Goal: Task Accomplishment & Management: Complete application form

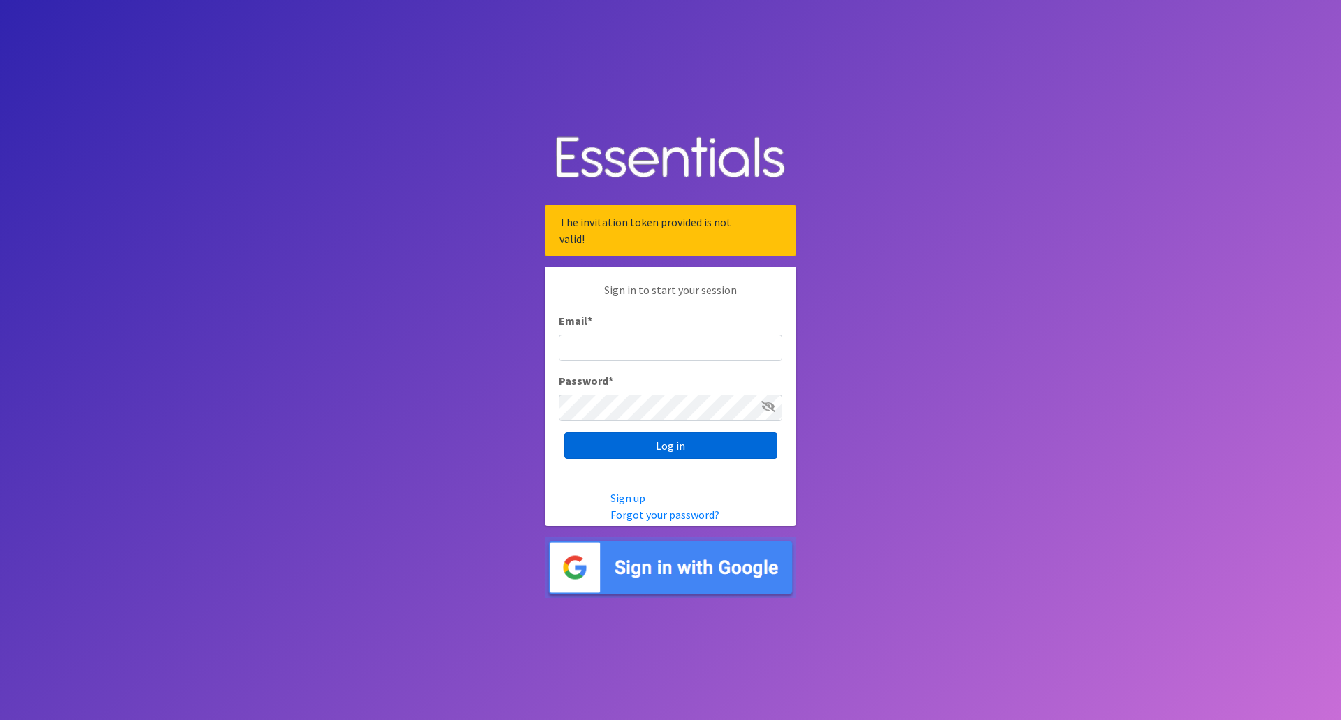
type input "[EMAIL_ADDRESS][DOMAIN_NAME]"
click at [626, 446] on input "Log in" at bounding box center [670, 445] width 213 height 27
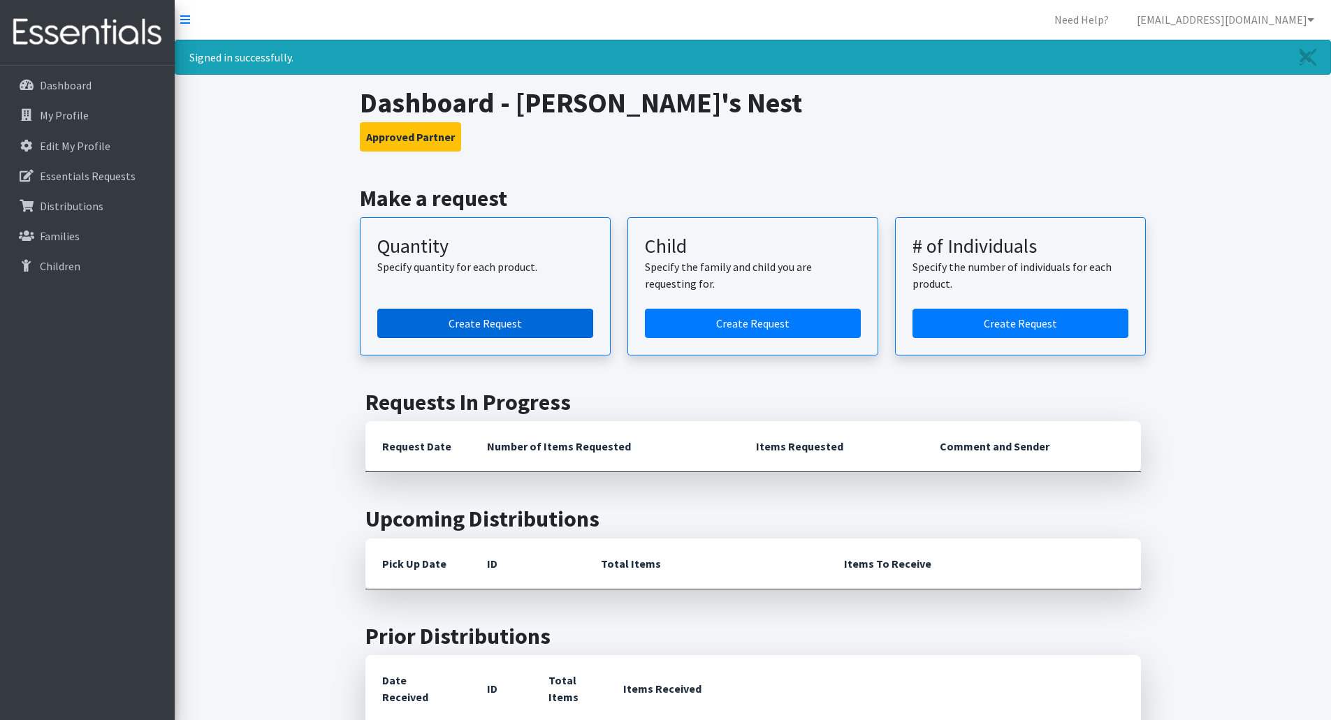
click at [527, 311] on link "Create Request" at bounding box center [485, 323] width 216 height 29
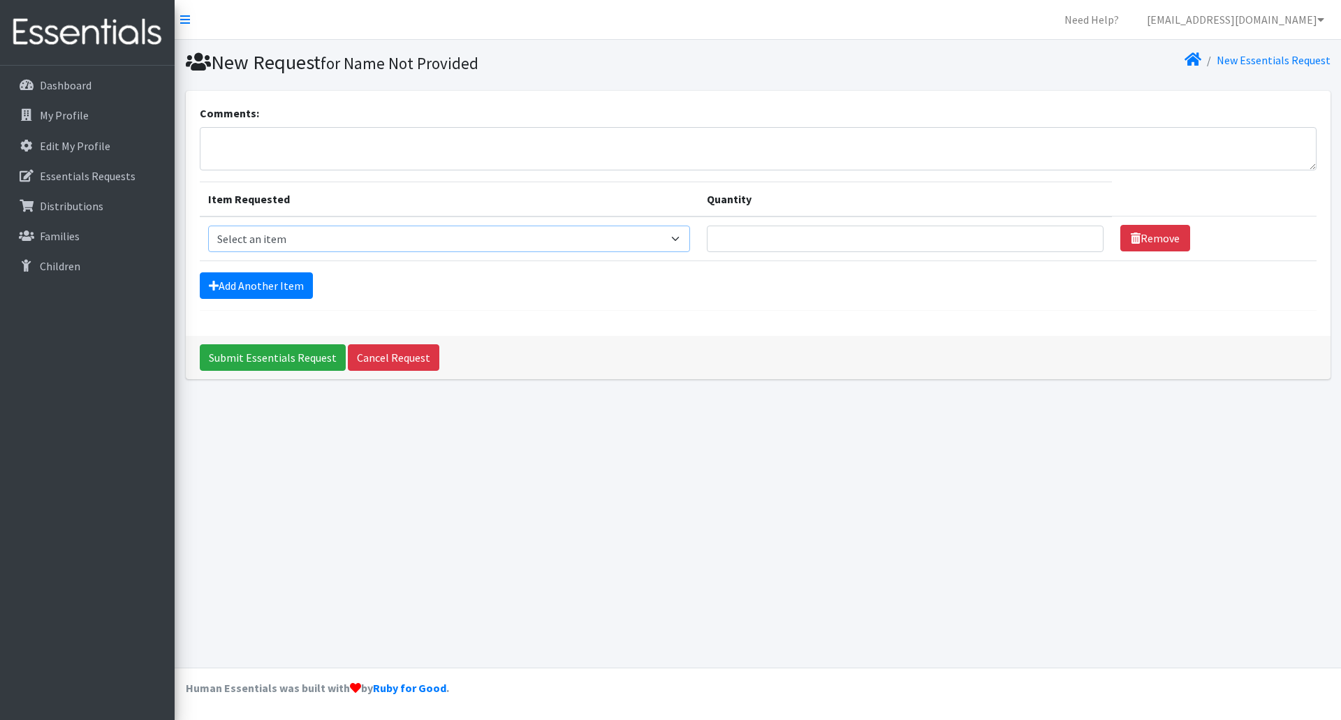
click at [690, 238] on select "Select an item Adult Briefs (Medium) Adult Briefs (XL) Adult Briefs (XS) Adult …" at bounding box center [449, 239] width 483 height 27
select select "4645"
click at [208, 226] on select "Select an item Adult Briefs (Medium) Adult Briefs (XL) Adult Briefs (XS) Adult …" at bounding box center [449, 239] width 483 height 27
click at [764, 247] on input "Quantity" at bounding box center [905, 239] width 397 height 27
click at [279, 287] on link "Add Another Item" at bounding box center [256, 285] width 113 height 27
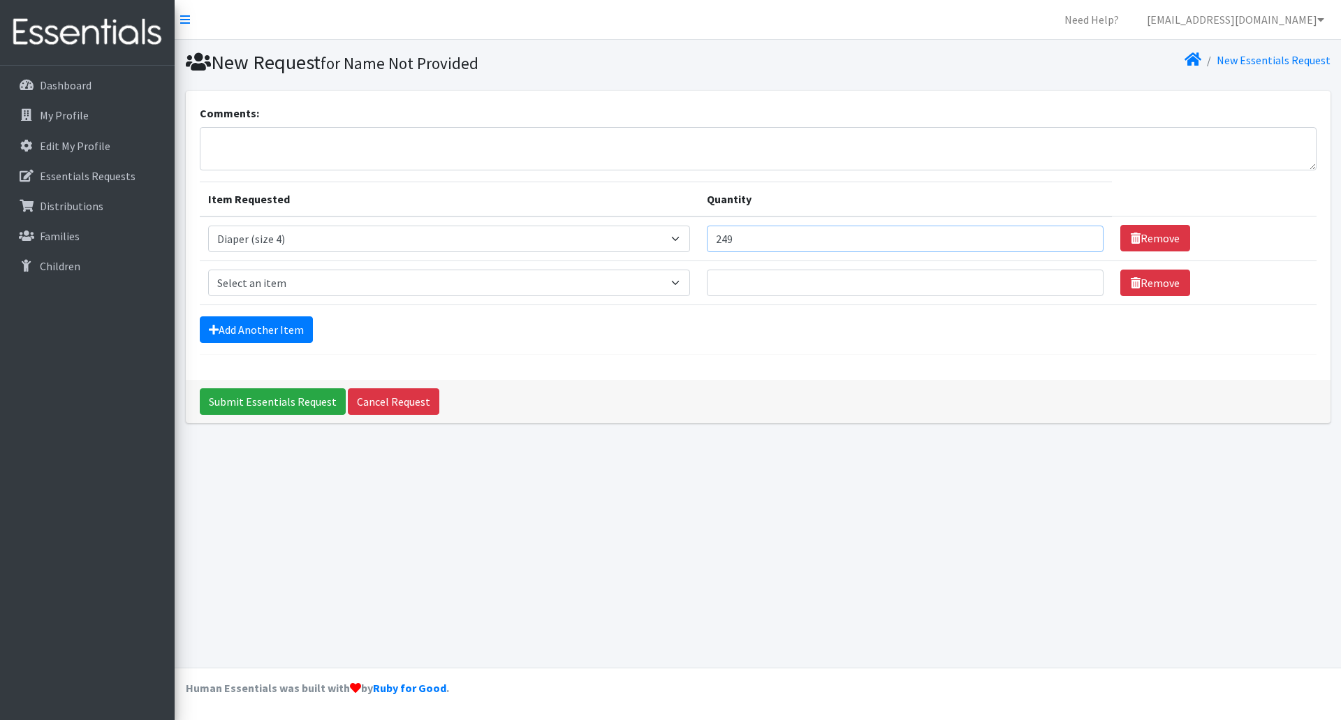
click at [1084, 241] on input "249" at bounding box center [905, 239] width 397 height 27
click at [665, 241] on tr "Item Requested Select an item Adult Briefs (Medium) Adult Briefs (XL) Adult Bri…" at bounding box center [758, 239] width 1117 height 45
type input "250"
click at [688, 283] on select "Select an item Adult Briefs (Medium) Adult Briefs (XL) Adult Briefs (XS) Adult …" at bounding box center [449, 283] width 483 height 27
select select "4646"
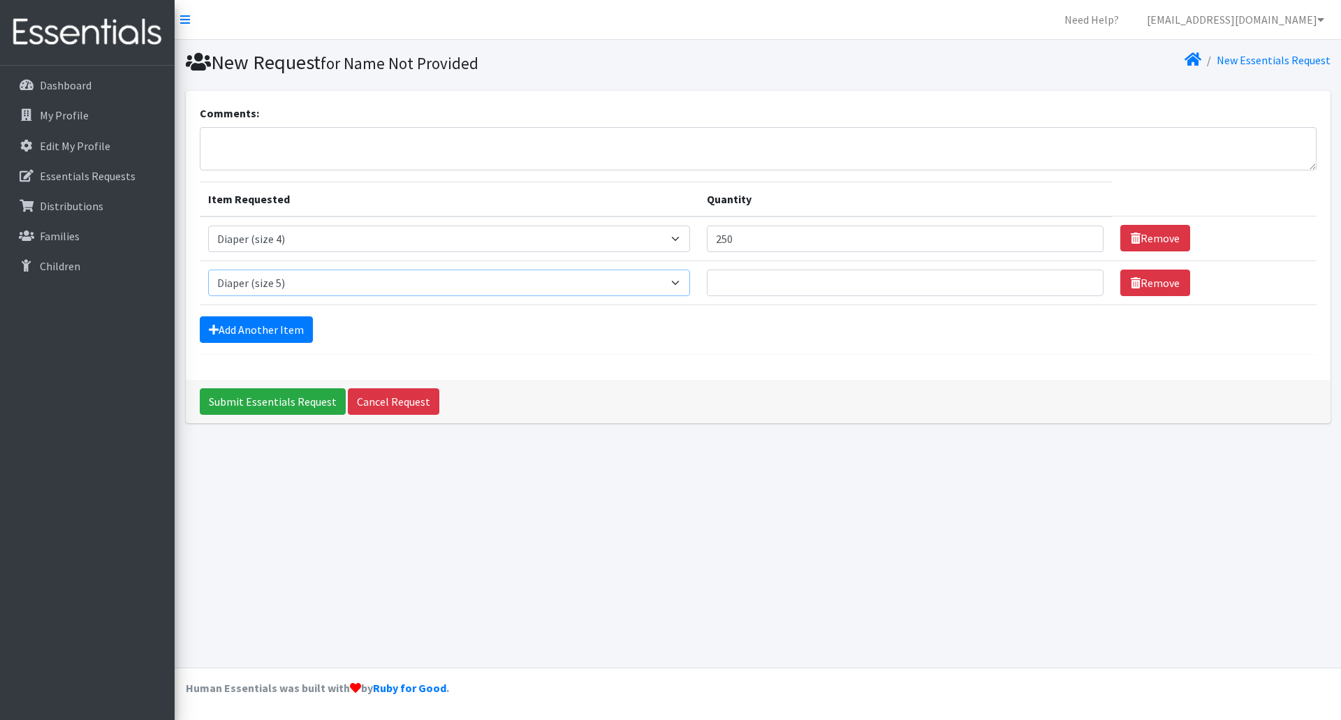
click at [208, 270] on select "Select an item Adult Briefs (Medium) Adult Briefs (XL) Adult Briefs (XS) Adult …" at bounding box center [449, 283] width 483 height 27
click at [805, 283] on input "Quantity" at bounding box center [905, 283] width 397 height 27
type input "250"
click at [284, 335] on link "Add Another Item" at bounding box center [256, 329] width 113 height 27
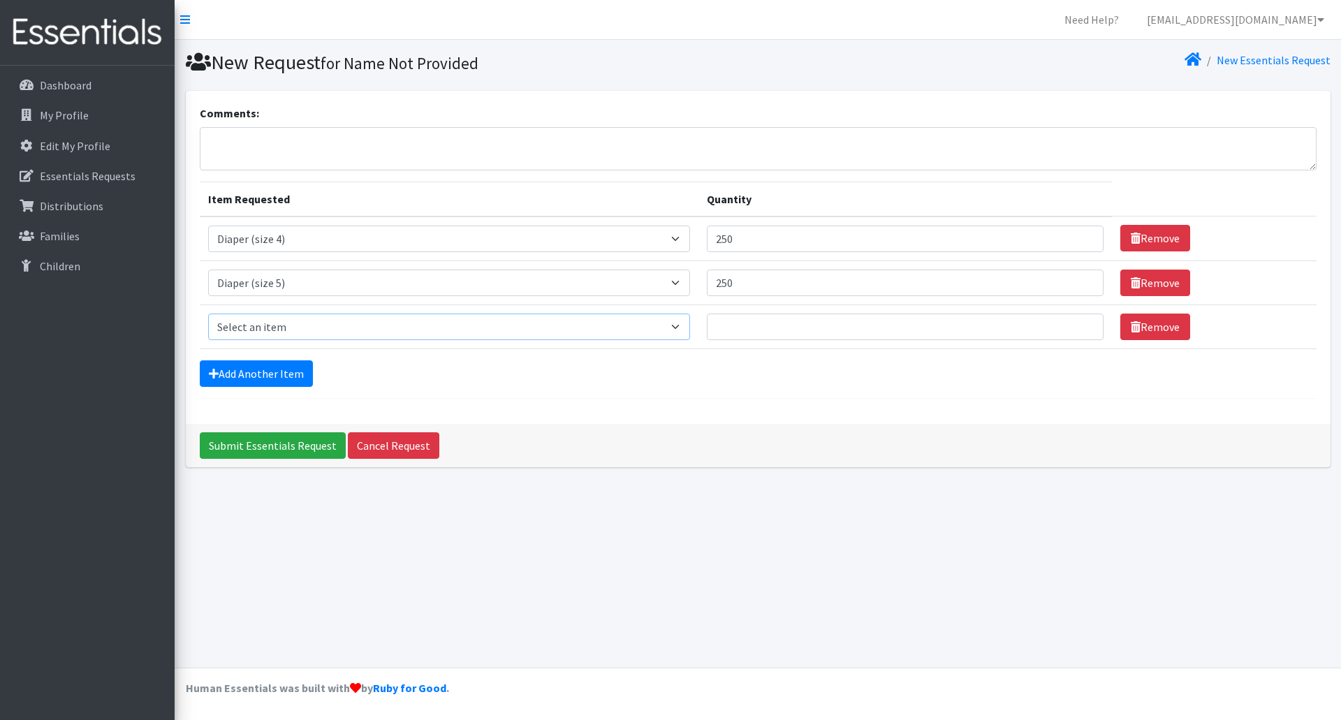
click at [691, 327] on select "Select an item Adult Briefs (Medium) Adult Briefs (XL) Adult Briefs (XS) Adult …" at bounding box center [449, 327] width 483 height 27
select select "4649"
click at [208, 314] on select "Select an item Adult Briefs (Medium) Adult Briefs (XL) Adult Briefs (XS) Adult …" at bounding box center [449, 327] width 483 height 27
click at [800, 335] on input "Quantity" at bounding box center [905, 327] width 397 height 27
type input "200"
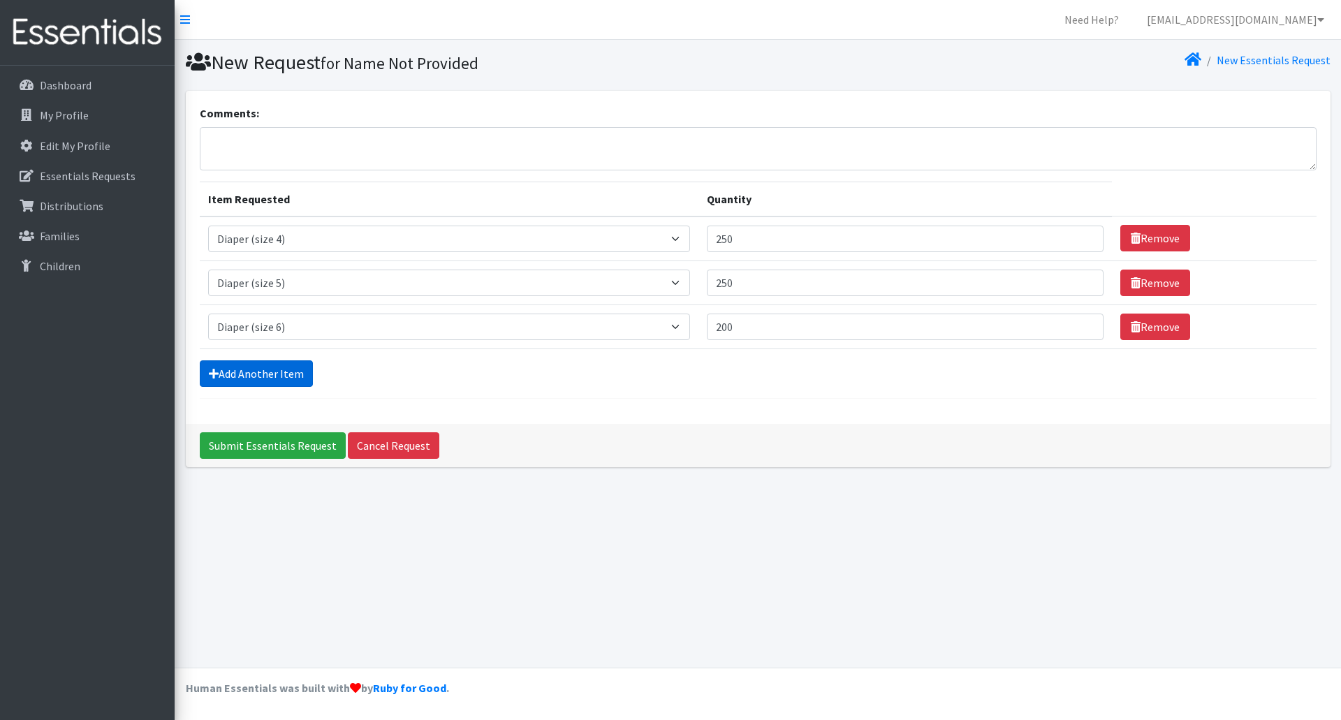
click at [275, 383] on link "Add Another Item" at bounding box center [256, 373] width 113 height 27
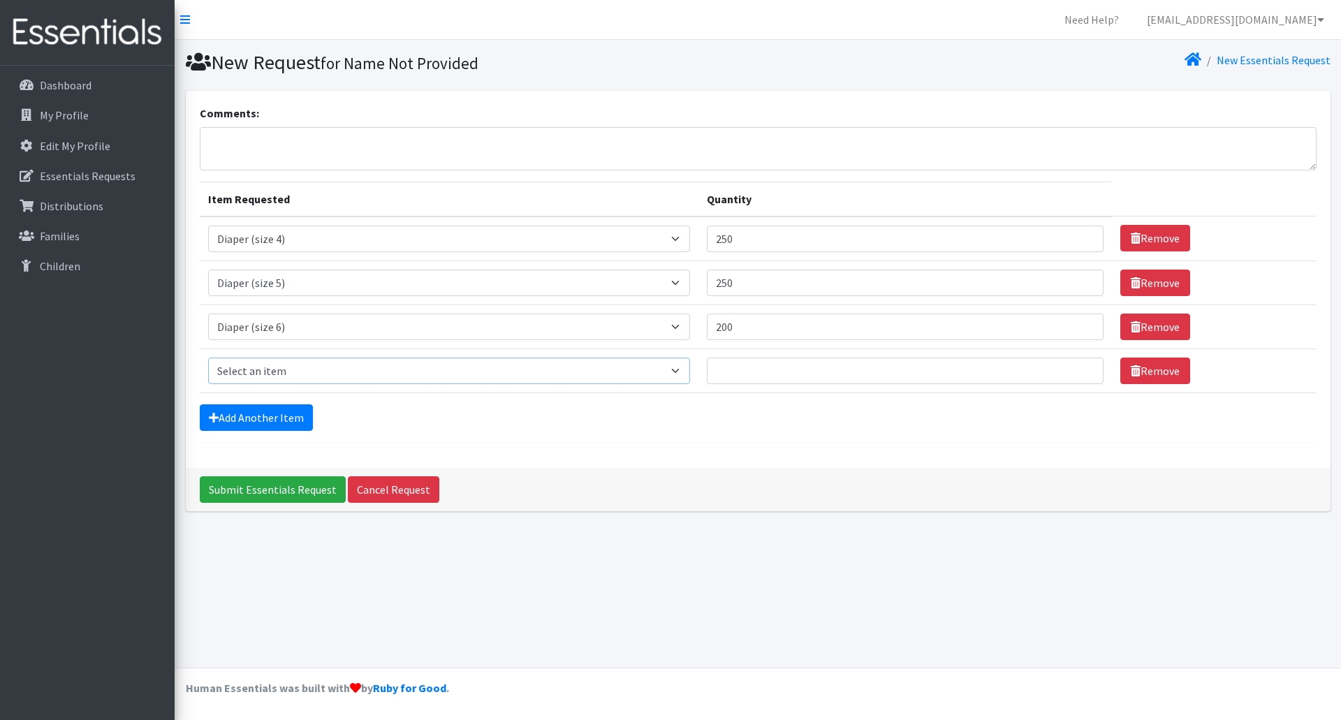
click at [691, 376] on select "Select an item Adult Briefs (Medium) Adult Briefs (XL) Adult Briefs (XS) Adult …" at bounding box center [449, 371] width 483 height 27
select select "5865"
click at [208, 358] on select "Select an item Adult Briefs (Medium) Adult Briefs (XL) Adult Briefs (XS) Adult …" at bounding box center [449, 371] width 483 height 27
click at [791, 378] on input "Quantity" at bounding box center [905, 371] width 397 height 27
type input "200"
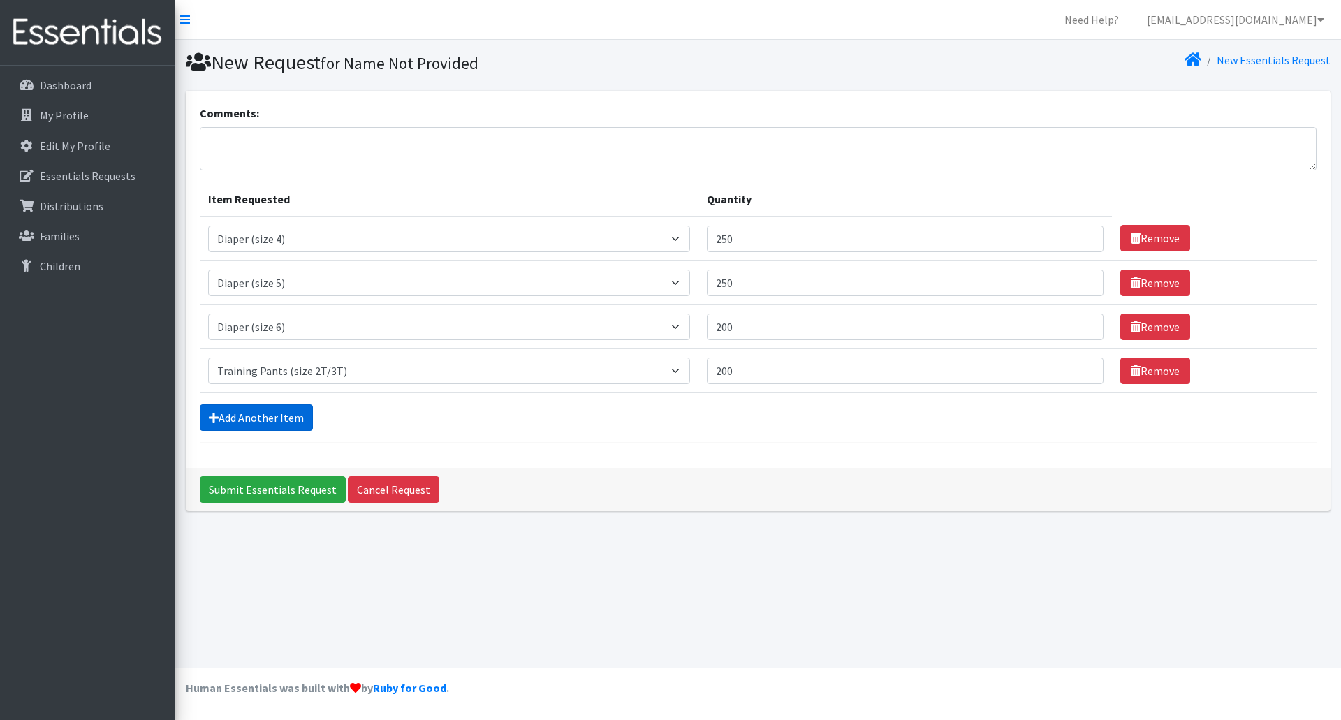
click at [275, 424] on link "Add Another Item" at bounding box center [256, 417] width 113 height 27
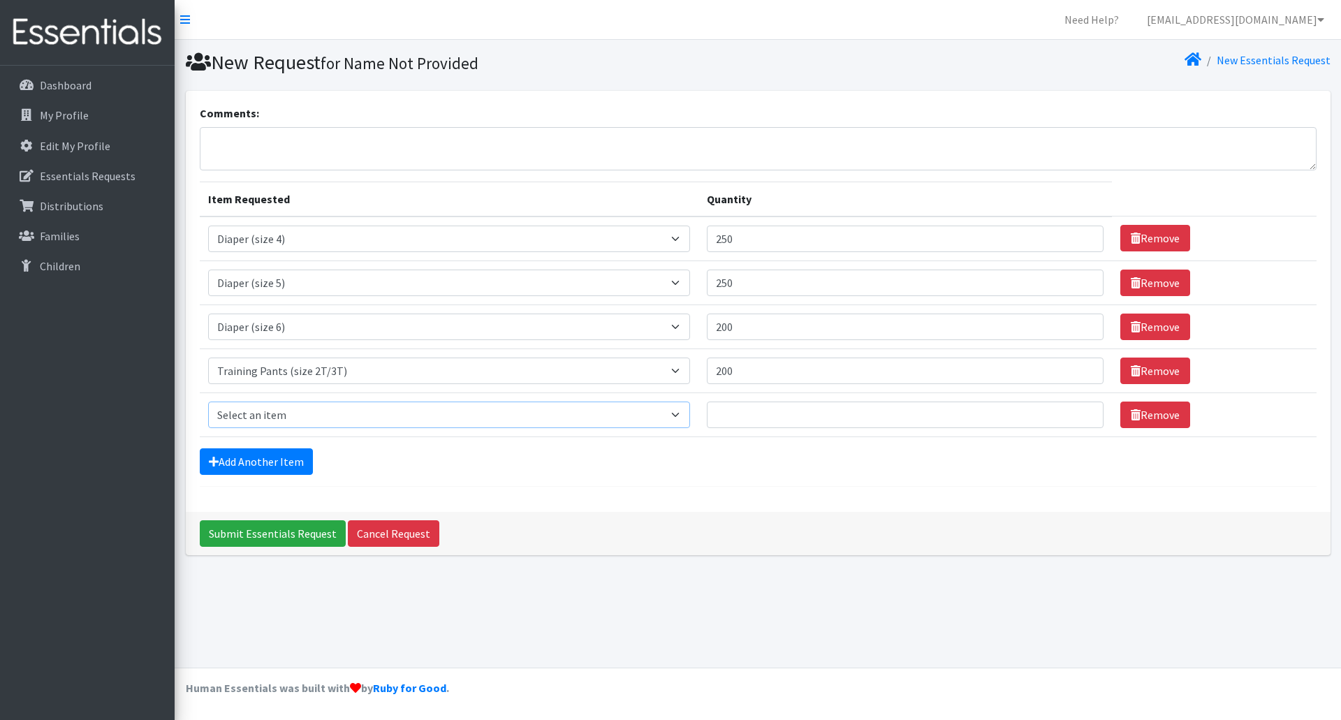
click at [686, 410] on select "Select an item Adult Briefs (Medium) Adult Briefs (XL) Adult Briefs (XS) Adult …" at bounding box center [449, 415] width 483 height 27
select select "5866"
click at [208, 402] on select "Select an item Adult Briefs (Medium) Adult Briefs (XL) Adult Briefs (XS) Adult …" at bounding box center [449, 415] width 483 height 27
click at [813, 410] on input "Quantity" at bounding box center [905, 415] width 397 height 27
type input "200"
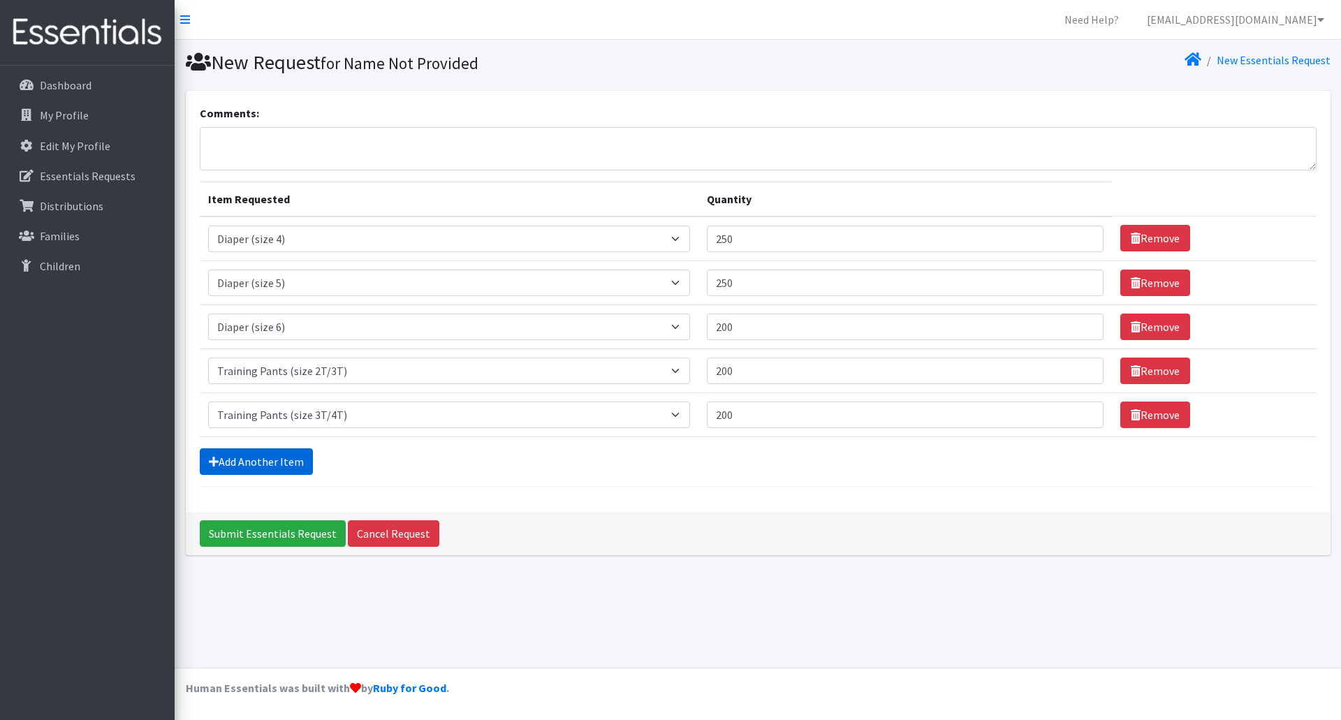
click at [279, 458] on link "Add Another Item" at bounding box center [256, 461] width 113 height 27
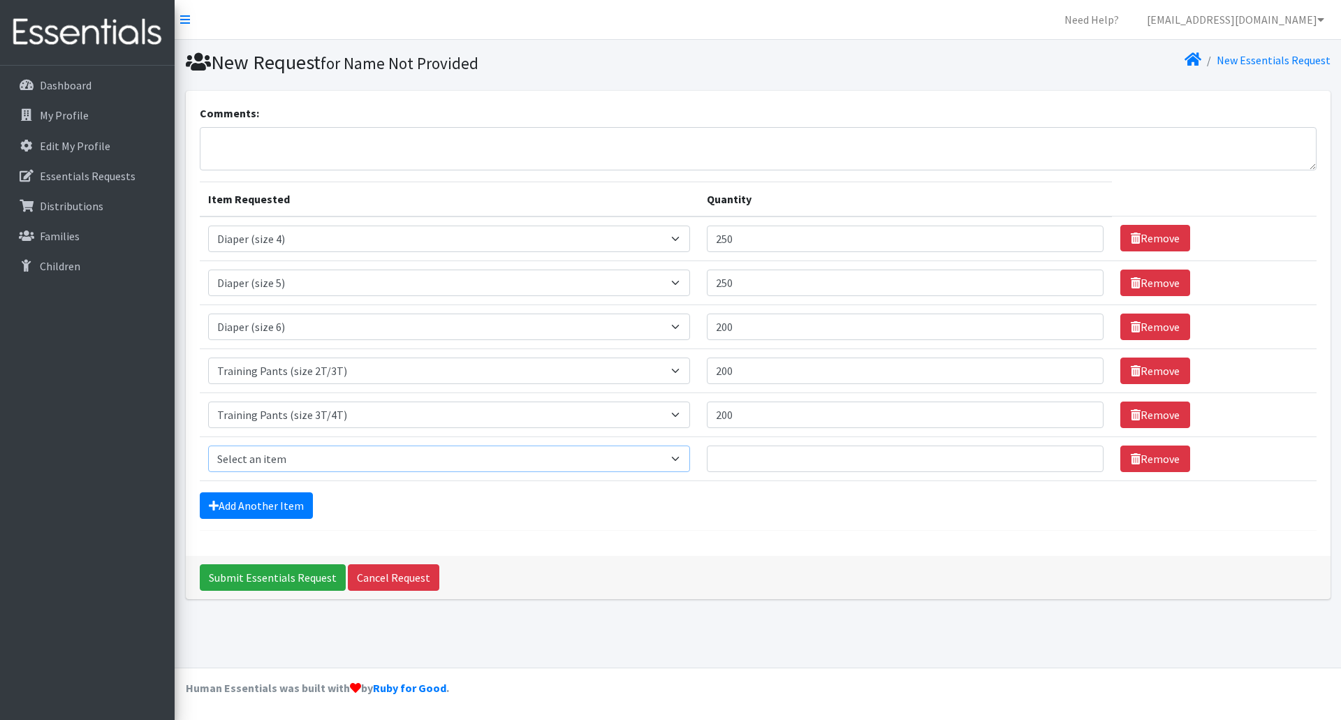
click at [687, 455] on select "Select an item Adult Briefs (Medium) Adult Briefs (XL) Adult Briefs (XS) Adult …" at bounding box center [449, 459] width 483 height 27
select select "5867"
click at [208, 446] on select "Select an item Adult Briefs (Medium) Adult Briefs (XL) Adult Briefs (XS) Adult …" at bounding box center [449, 459] width 483 height 27
click at [789, 463] on input "Quantity" at bounding box center [905, 459] width 397 height 27
type input "100"
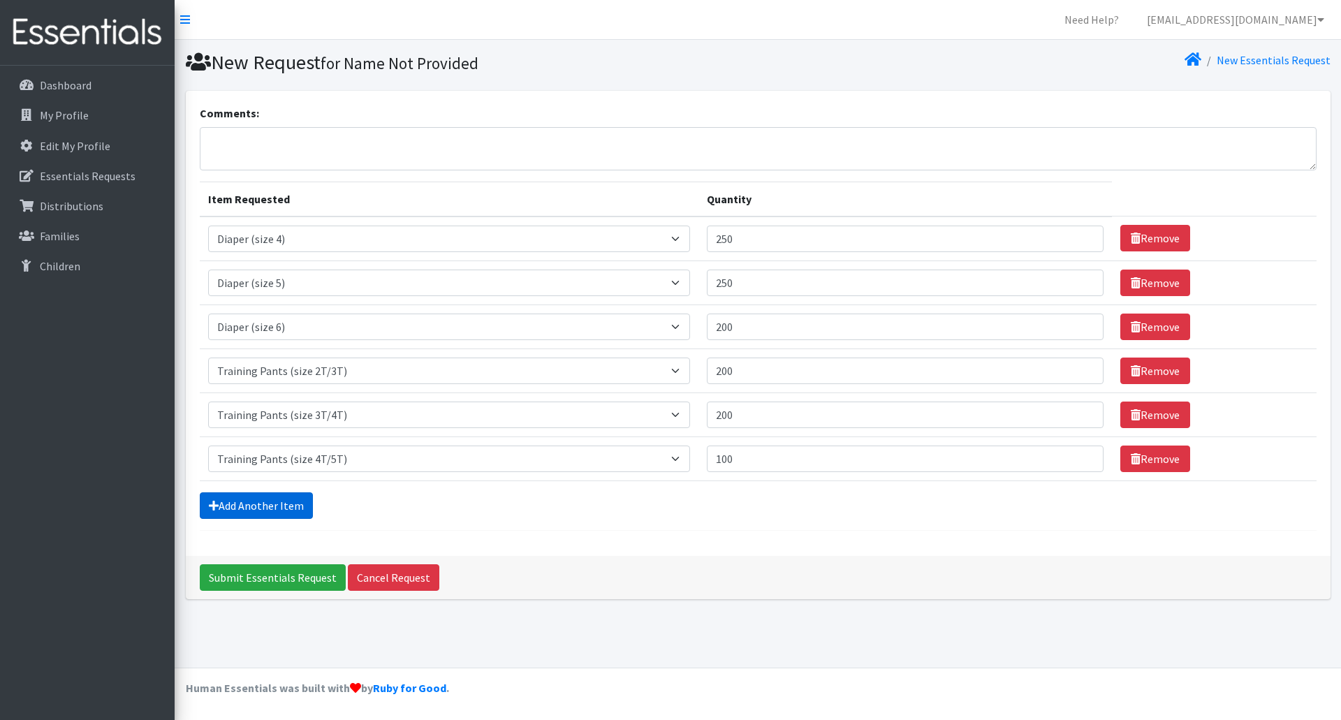
click at [246, 510] on link "Add Another Item" at bounding box center [256, 505] width 113 height 27
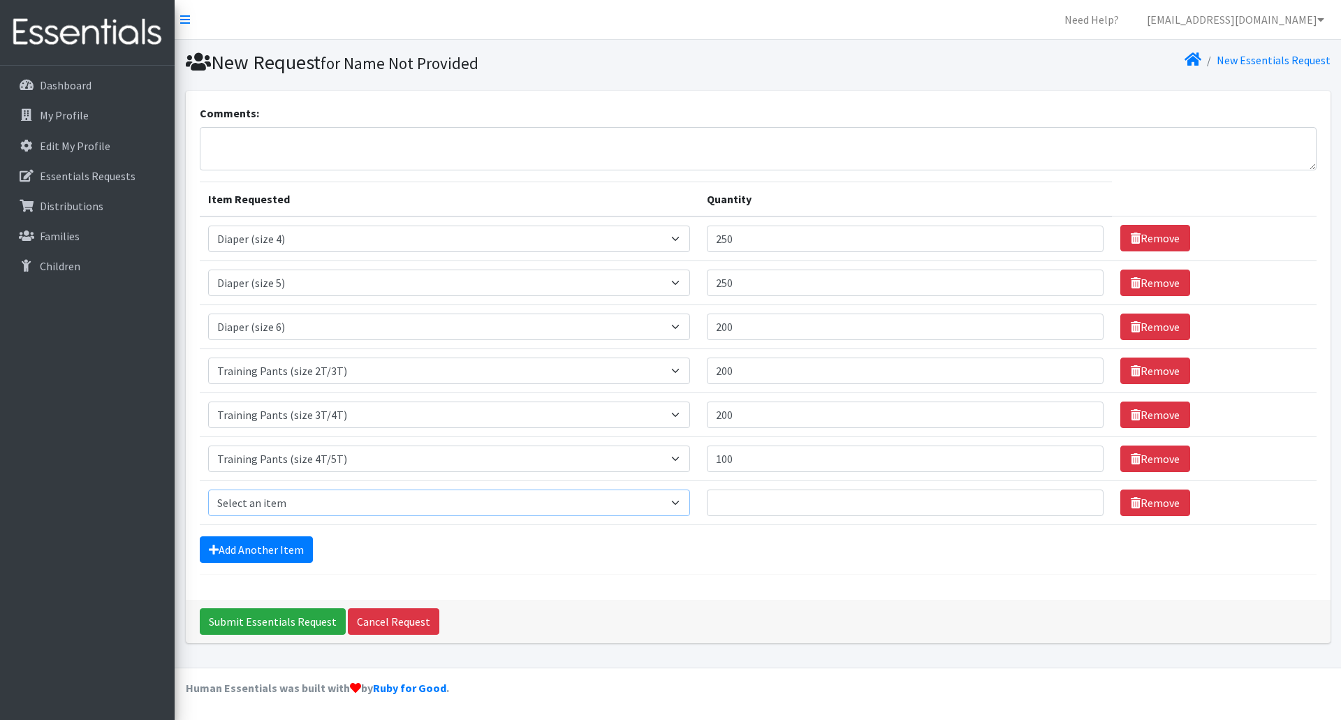
click at [691, 503] on select "Select an item Adult Briefs (Medium) Adult Briefs (XL) Adult Briefs (XS) Adult …" at bounding box center [449, 503] width 483 height 27
select select "4665"
click at [208, 490] on select "Select an item Adult Briefs (Medium) Adult Briefs (XL) Adult Briefs (XS) Adult …" at bounding box center [449, 503] width 483 height 27
click at [765, 513] on input "Quantity" at bounding box center [905, 503] width 397 height 27
type input "20"
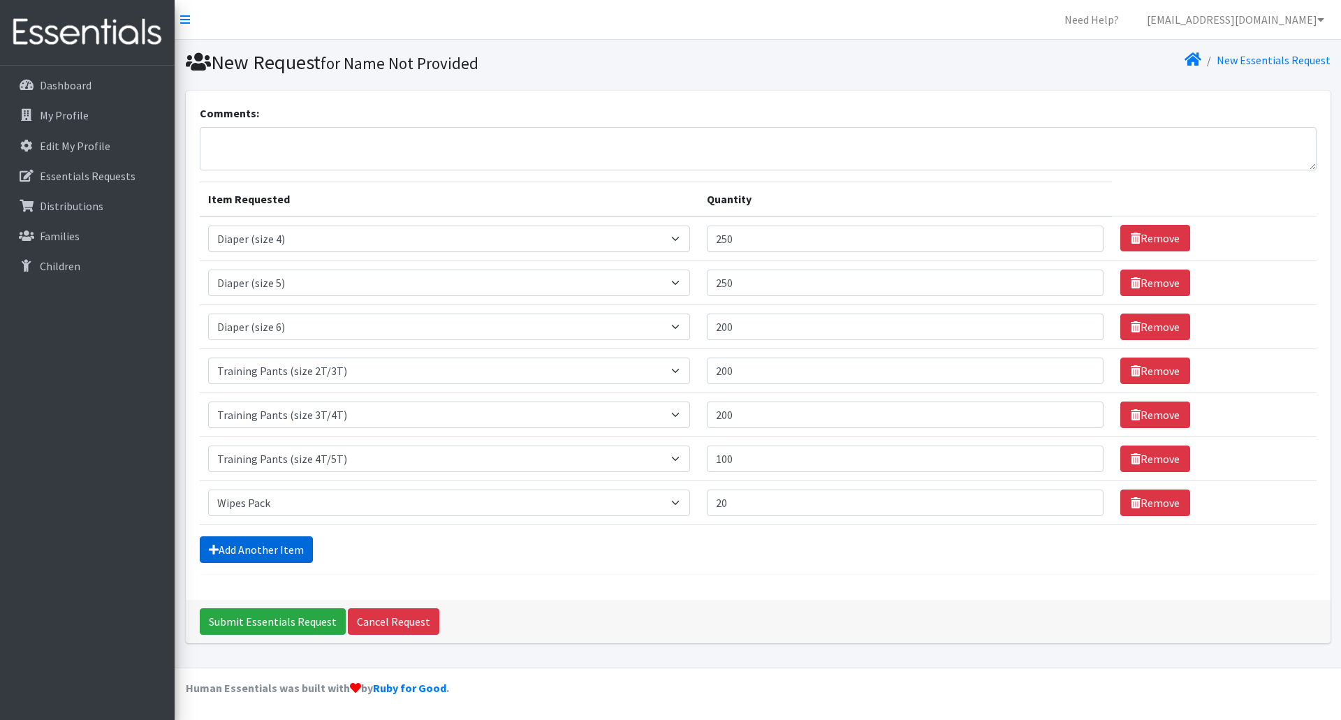
click at [261, 554] on link "Add Another Item" at bounding box center [256, 549] width 113 height 27
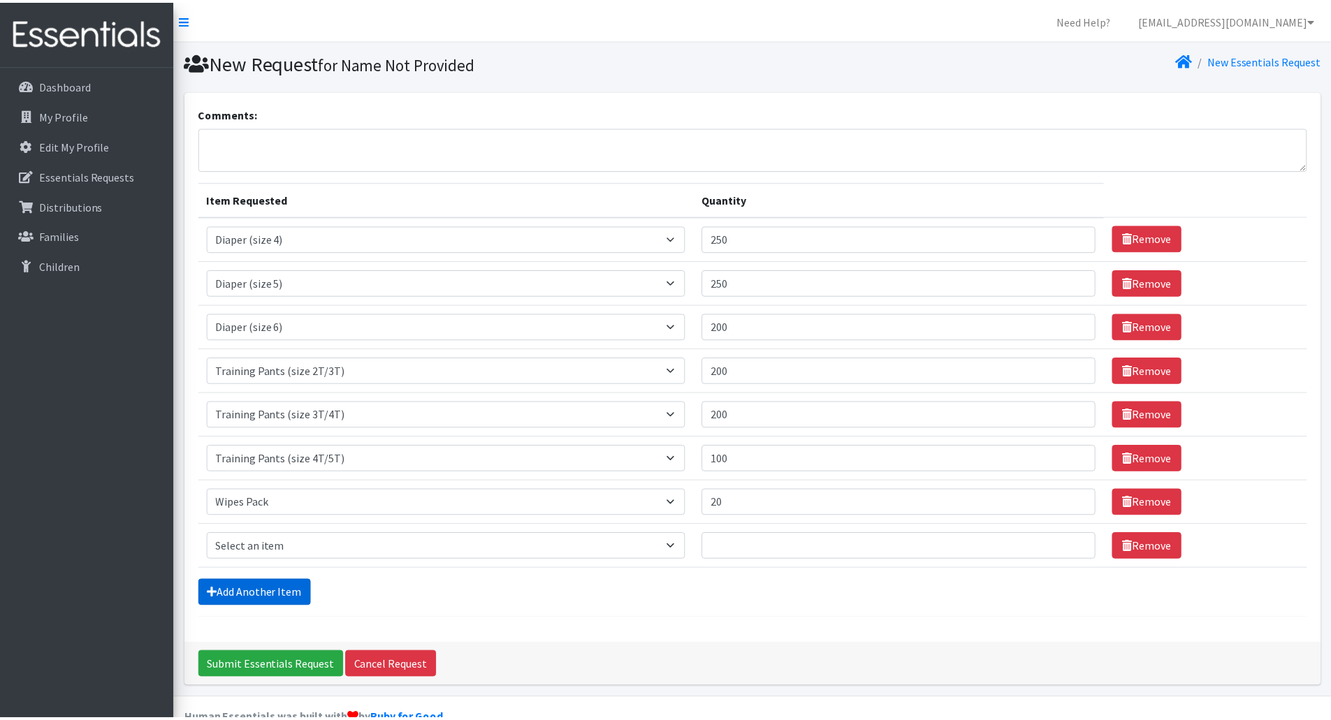
scroll to position [31, 0]
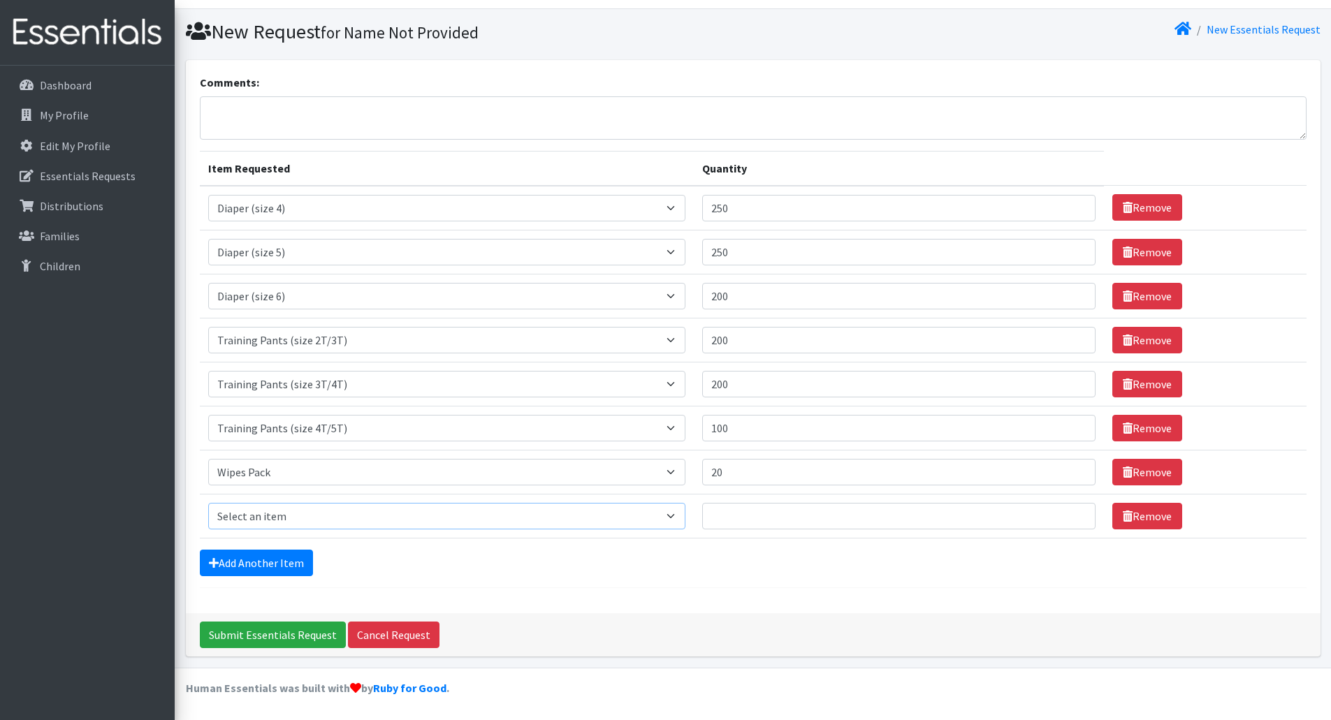
click at [686, 515] on select "Select an item Adult Briefs (Medium) Adult Briefs (XL) Adult Briefs (XS) Adult …" at bounding box center [447, 516] width 478 height 27
select select "12643"
click at [208, 503] on select "Select an item Adult Briefs (Medium) Adult Briefs (XL) Adult Briefs (XS) Adult …" at bounding box center [447, 516] width 478 height 27
click at [749, 513] on input "Quantity" at bounding box center [898, 516] width 393 height 27
type input "20"
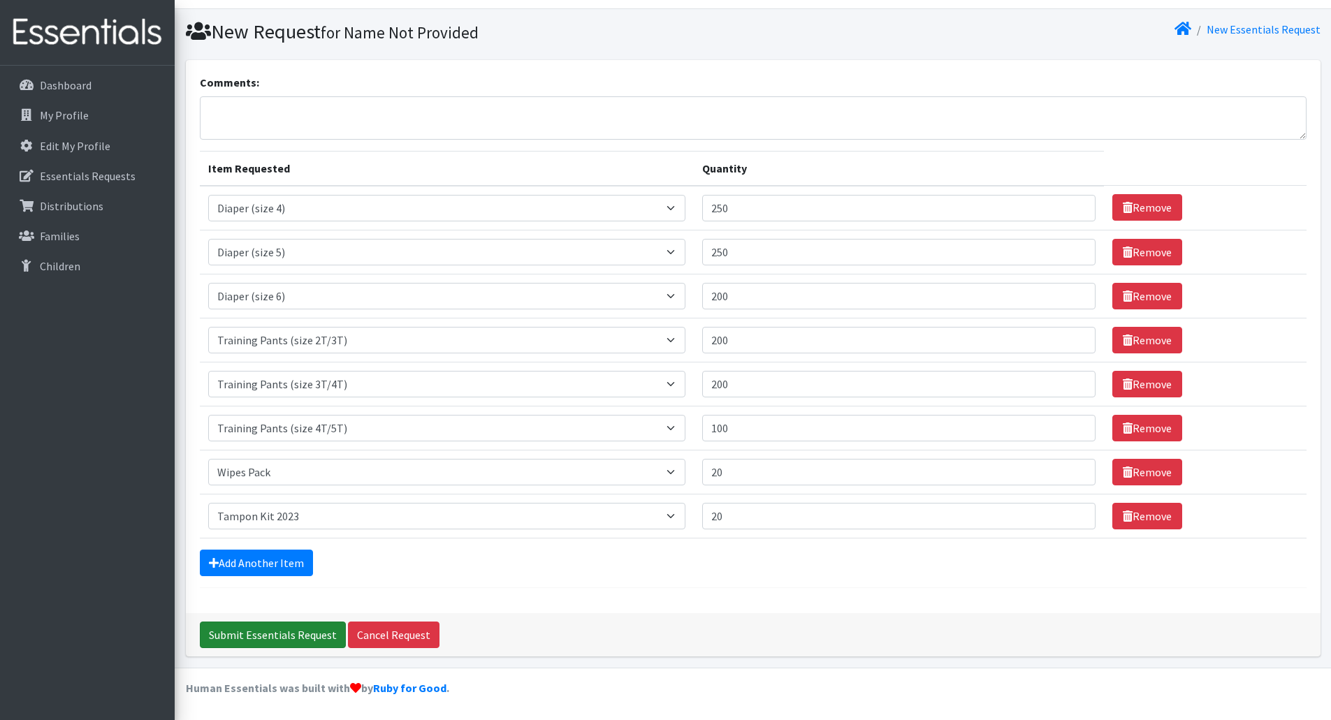
click at [284, 639] on input "Submit Essentials Request" at bounding box center [273, 635] width 146 height 27
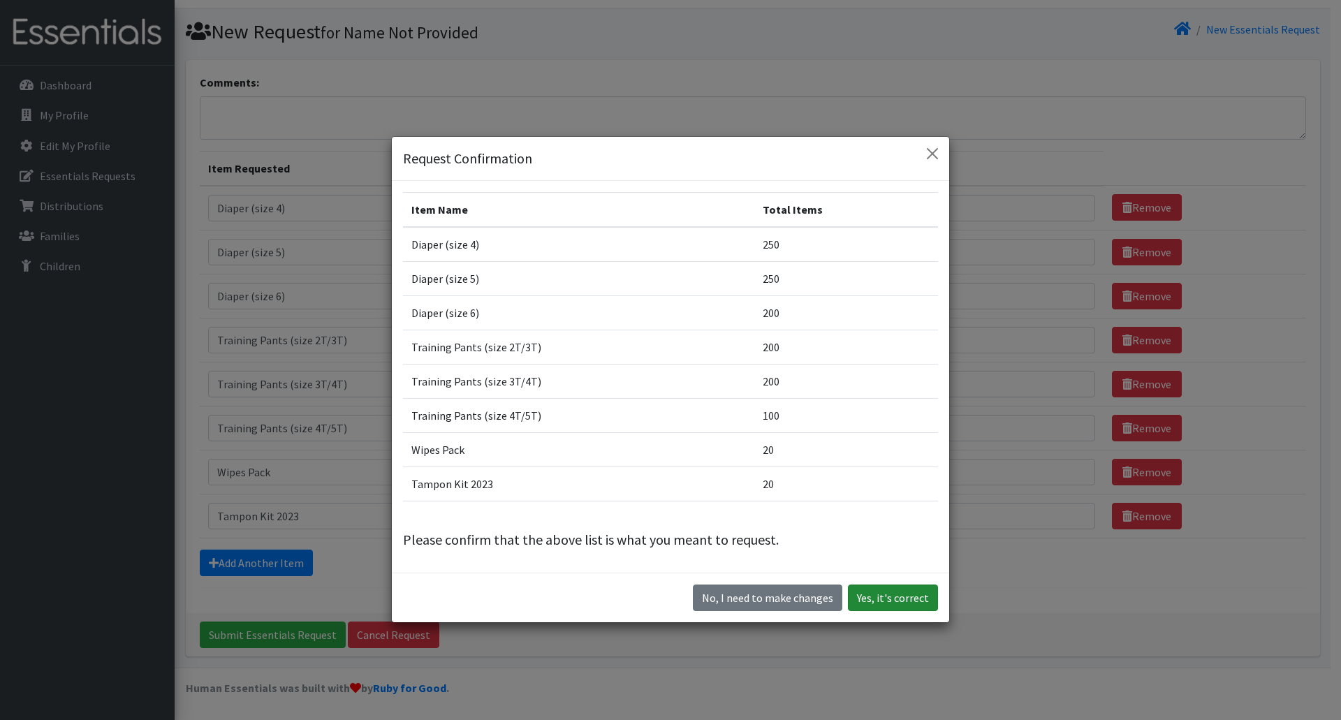
click at [883, 592] on button "Yes, it's correct" at bounding box center [893, 598] width 90 height 27
